Goal: Task Accomplishment & Management: Use online tool/utility

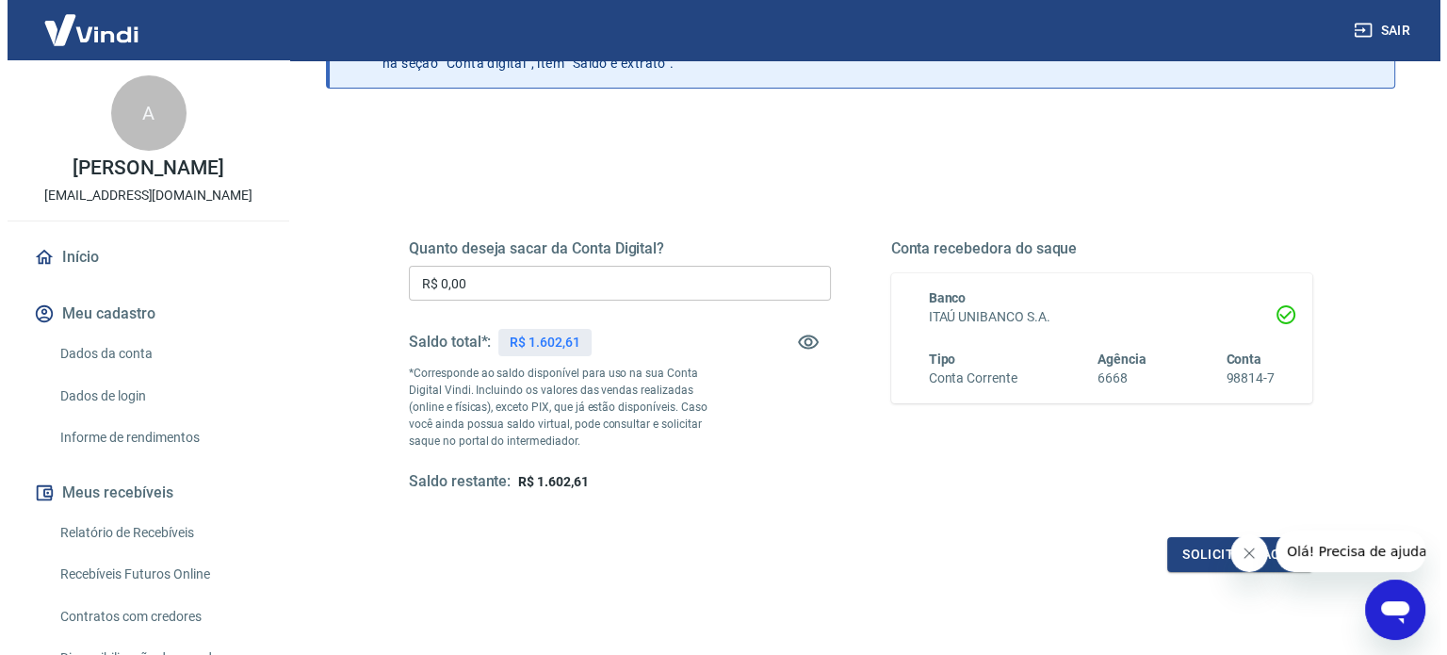
scroll to position [275, 0]
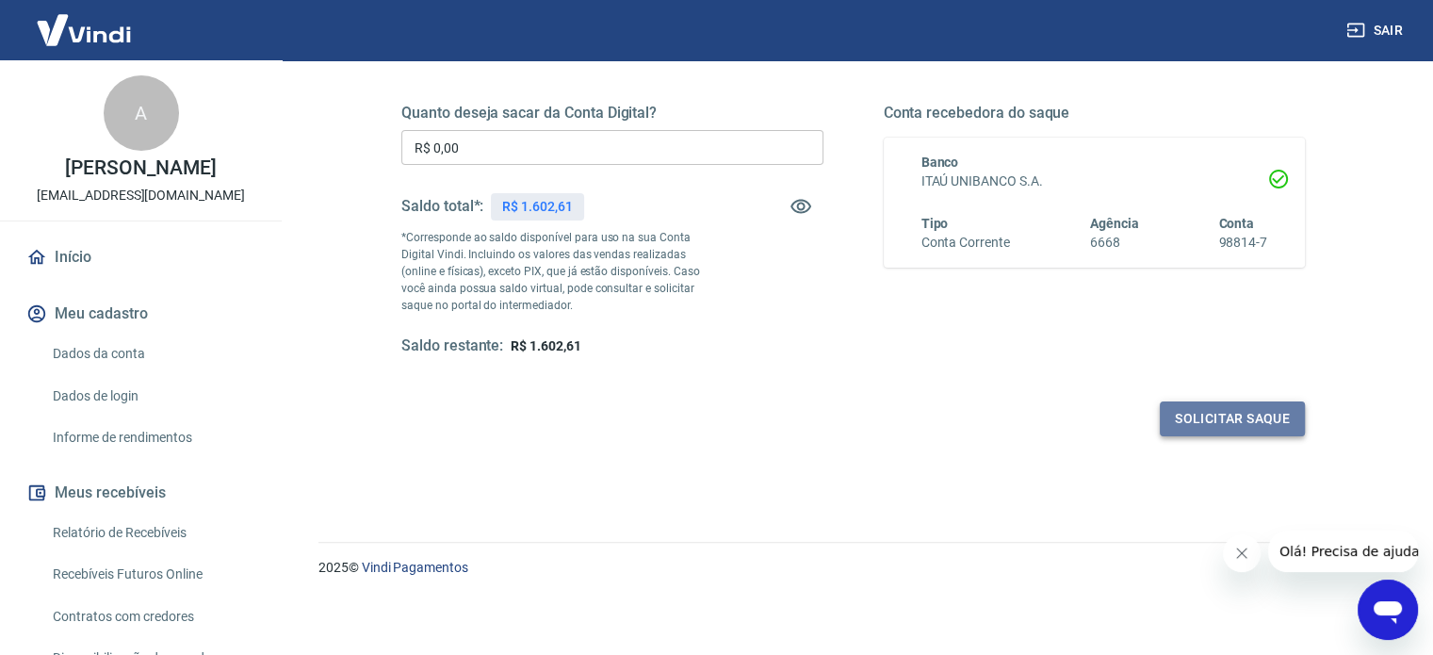
click at [1227, 414] on button "Solicitar saque" at bounding box center [1232, 418] width 145 height 35
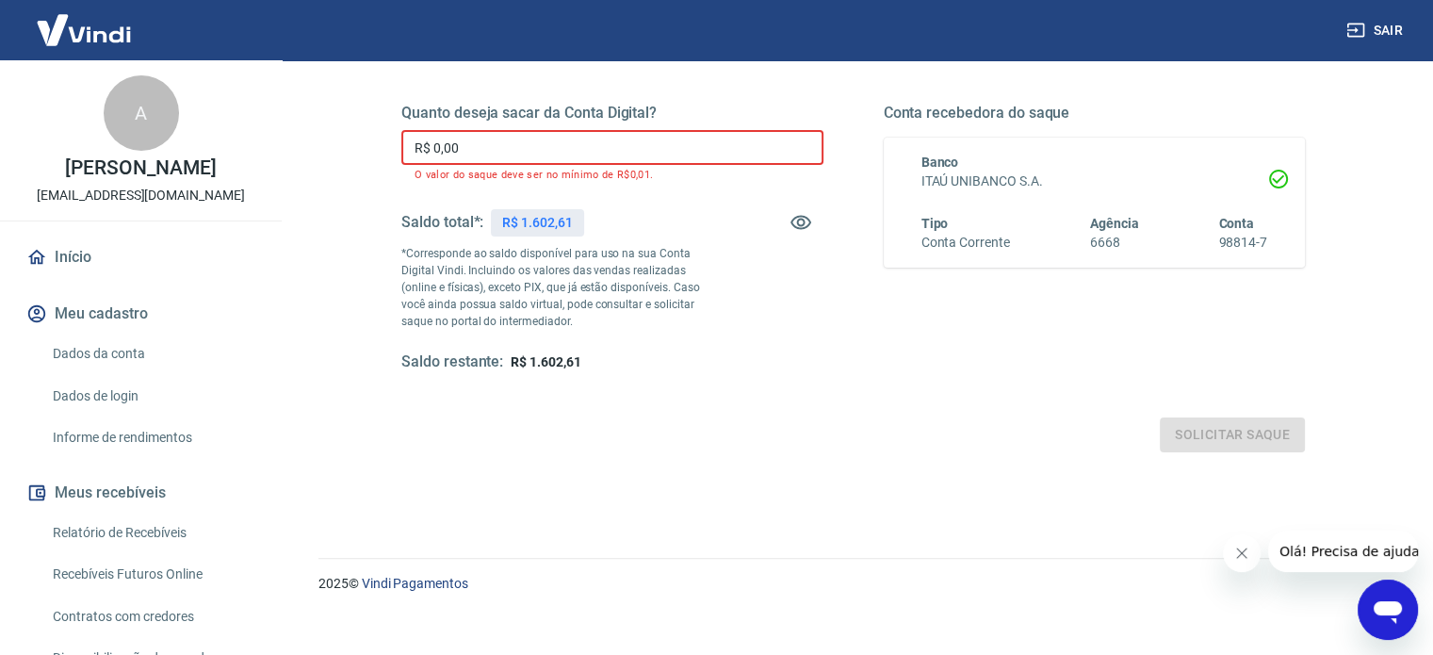
click at [746, 138] on input "R$ 0,00" at bounding box center [612, 147] width 422 height 35
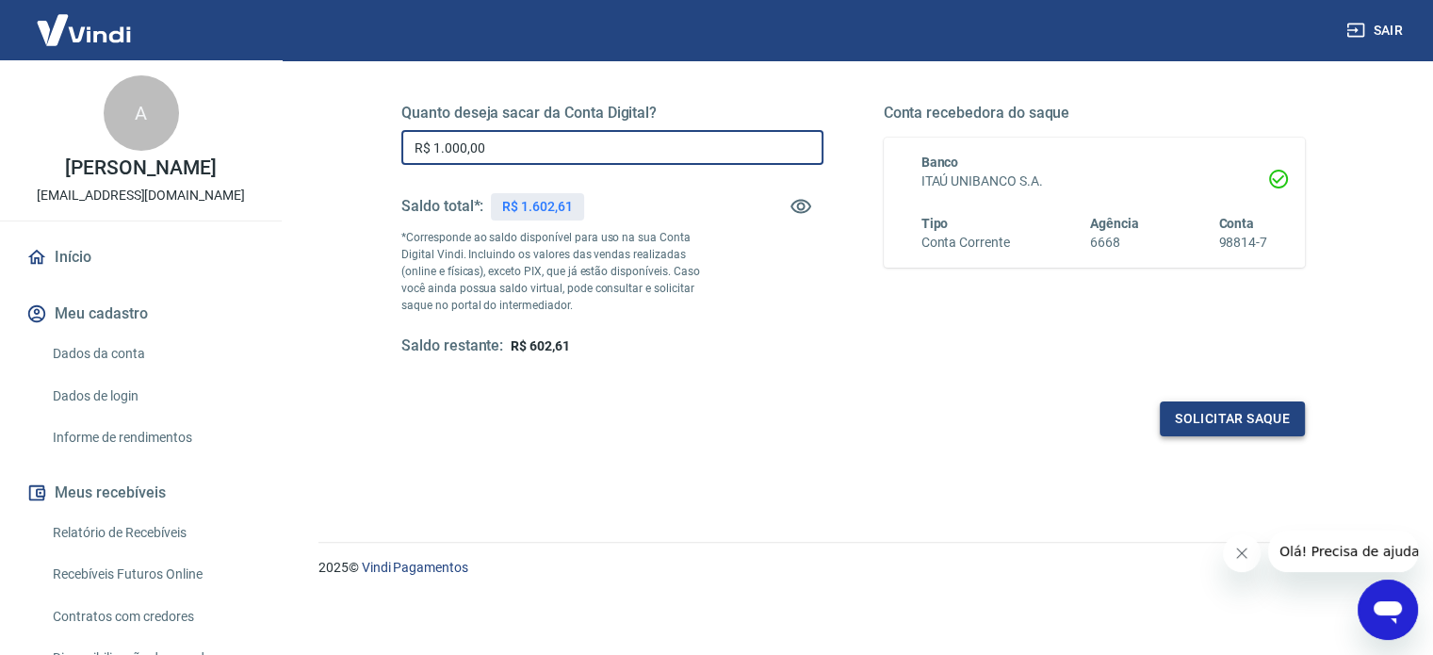
type input "R$ 1.000,00"
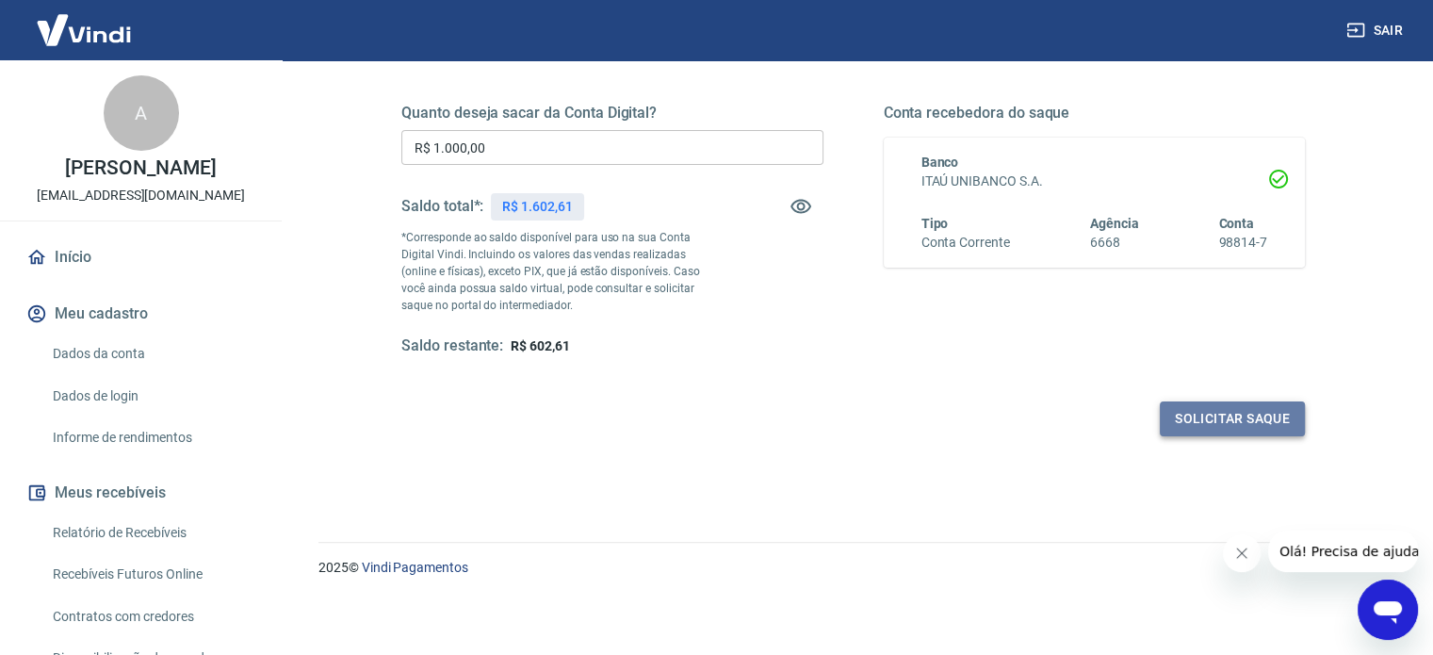
click at [1247, 416] on button "Solicitar saque" at bounding box center [1232, 418] width 145 height 35
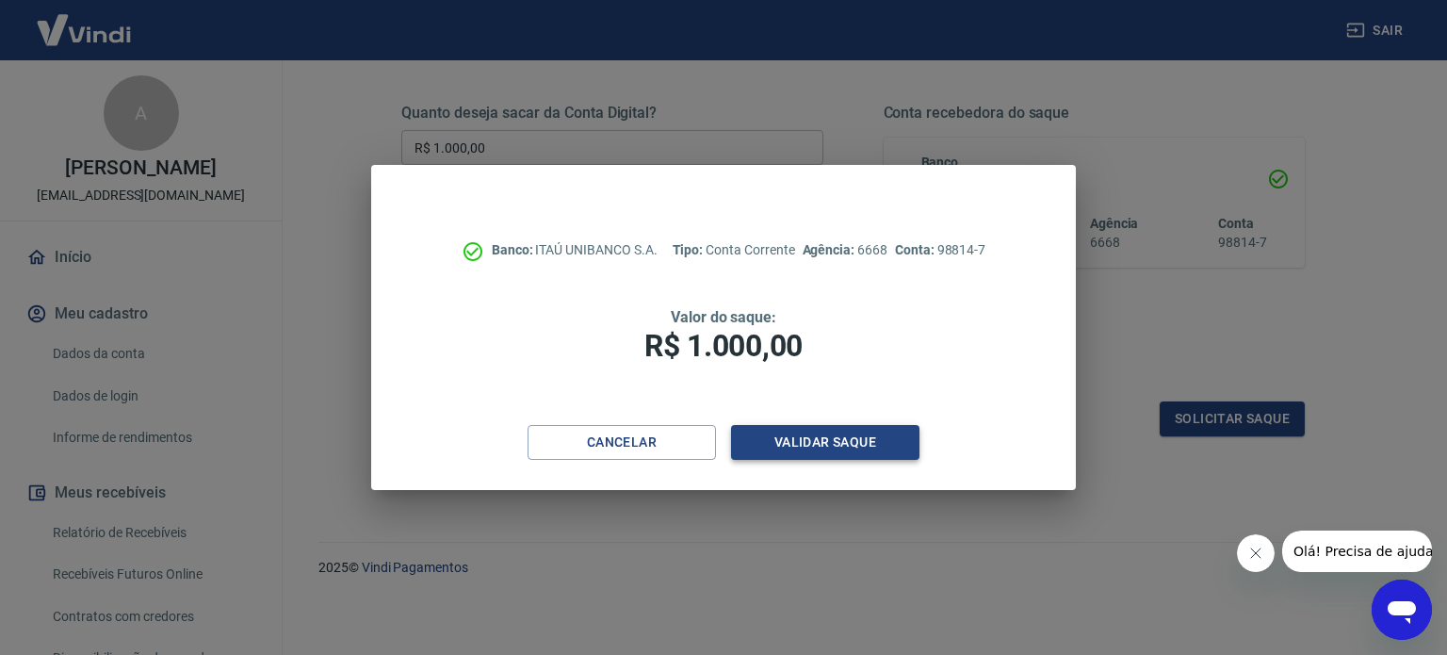
click at [814, 442] on button "Validar saque" at bounding box center [825, 442] width 188 height 35
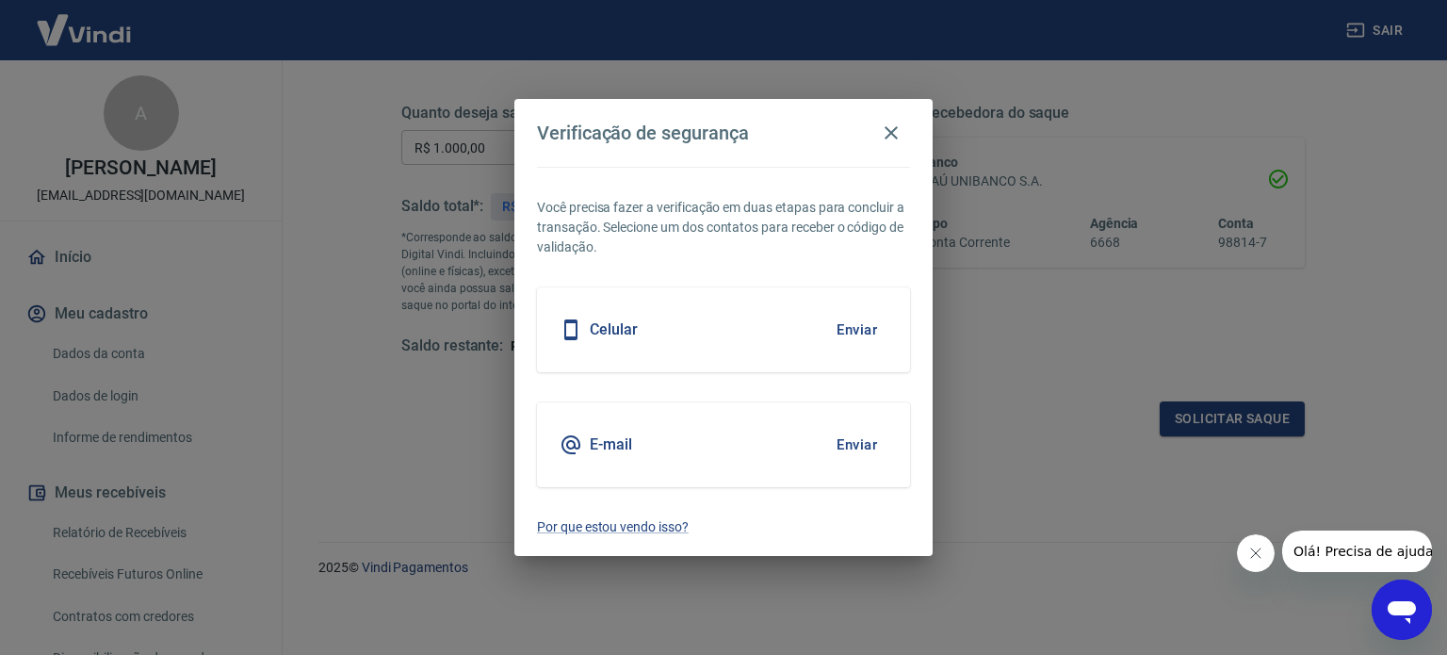
click at [771, 453] on div "E-mail Enviar" at bounding box center [723, 444] width 373 height 85
click at [868, 452] on button "Enviar" at bounding box center [856, 445] width 61 height 40
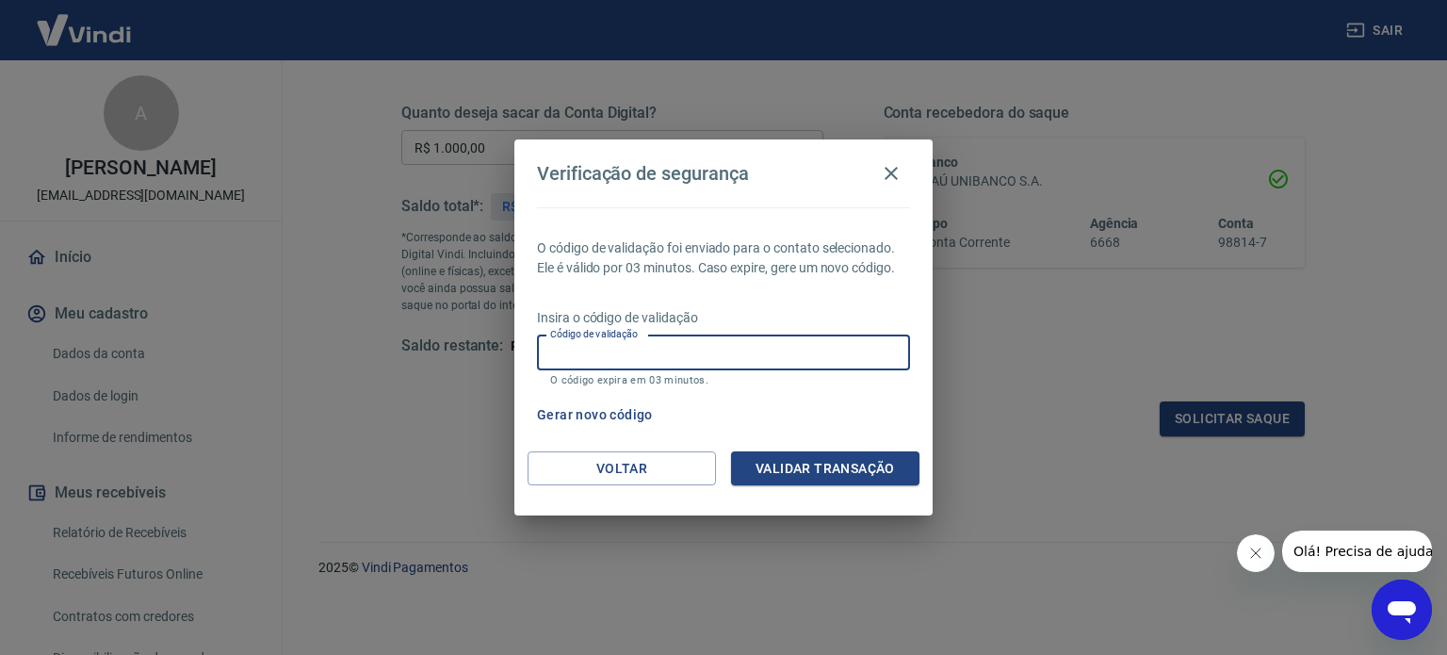
click at [803, 349] on input "Código de validação" at bounding box center [723, 352] width 373 height 35
type input "116931"
click at [842, 480] on button "Validar transação" at bounding box center [825, 468] width 188 height 35
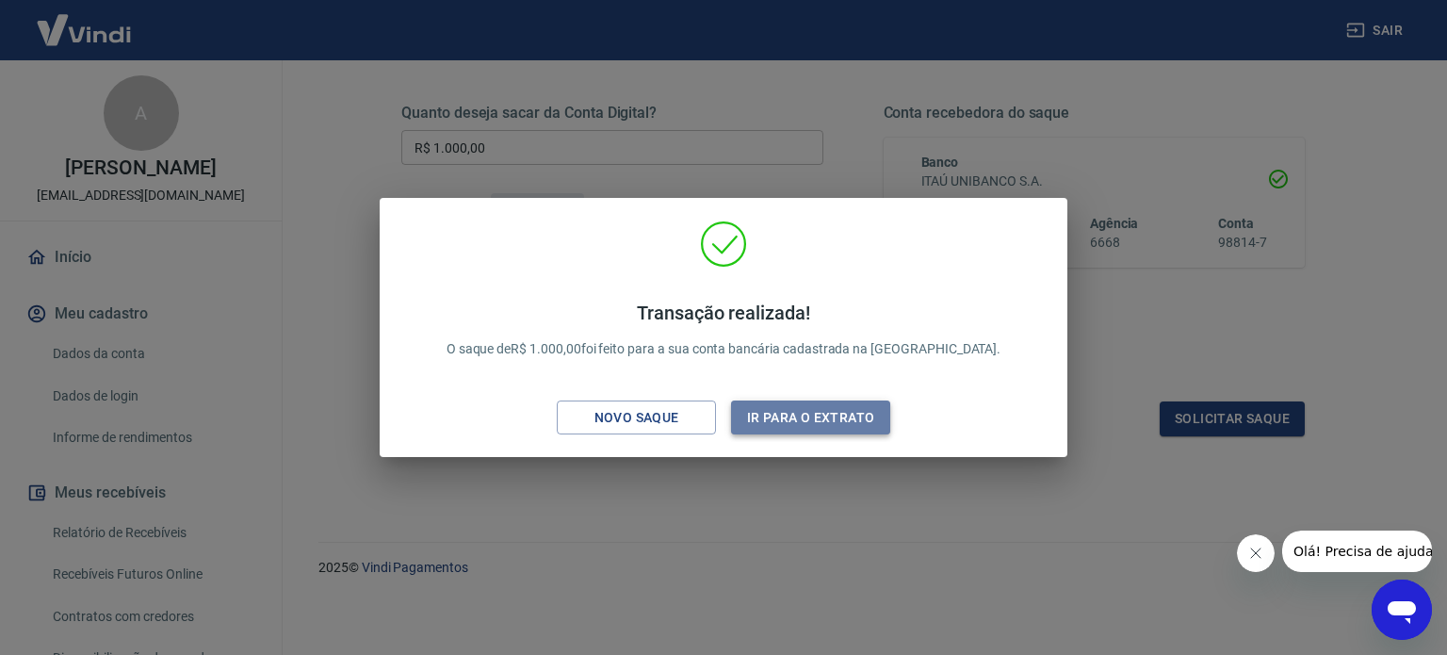
click at [803, 417] on button "Ir para o extrato" at bounding box center [810, 417] width 159 height 35
